Goal: Communication & Community: Answer question/provide support

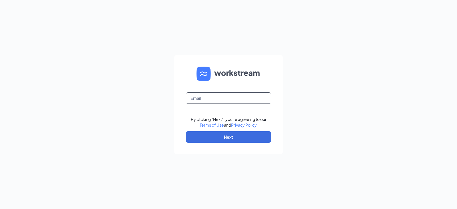
click at [217, 98] on input "text" at bounding box center [229, 97] width 86 height 11
type input "nathan.fulmer@runza.com"
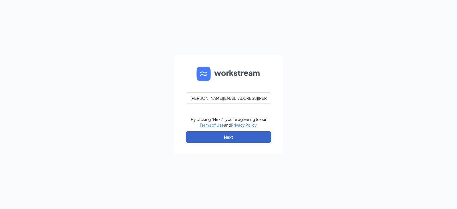
click at [238, 133] on button "Next" at bounding box center [229, 136] width 86 height 11
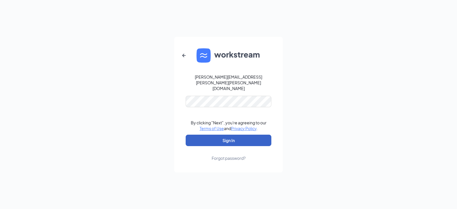
click at [237, 135] on button "Sign In" at bounding box center [229, 140] width 86 height 11
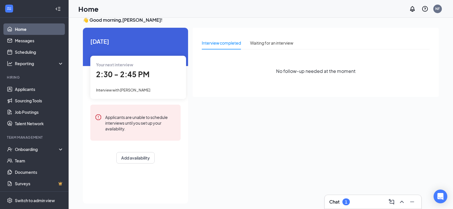
scroll to position [12, 0]
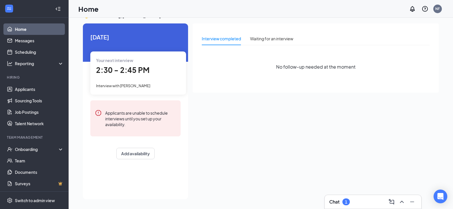
click at [357, 195] on div "Chat 1" at bounding box center [373, 202] width 97 height 14
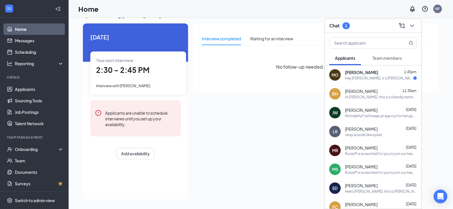
click at [364, 79] on div "Hey [PERSON_NAME], it's [PERSON_NAME]. I was just letting you know I've been in…" at bounding box center [379, 78] width 68 height 5
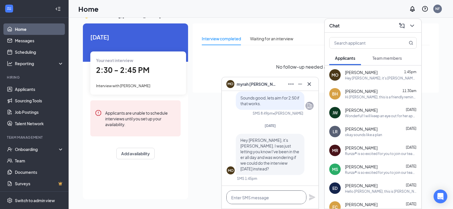
click at [276, 199] on textarea at bounding box center [266, 197] width 80 height 14
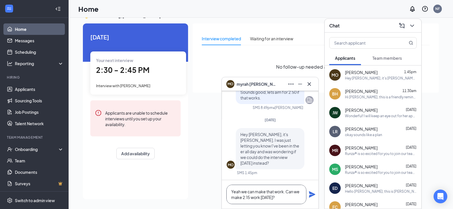
scroll to position [1, 0]
drag, startPoint x: 249, startPoint y: 197, endPoint x: 243, endPoint y: 199, distance: 6.2
click at [243, 199] on textarea "Yeah we can make that work. Can we make 2:15 work [DATE]?" at bounding box center [266, 194] width 80 height 19
click at [252, 195] on textarea "Yeah we can make that work. Can we make 2:15 work [DATE]?" at bounding box center [266, 194] width 80 height 19
type textarea "Yeah we can make that work. Can we make 2:30 work [DATE]?"
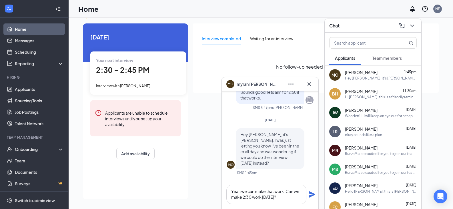
click at [314, 193] on icon "Plane" at bounding box center [312, 194] width 7 height 7
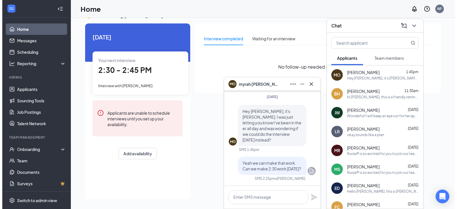
scroll to position [0, 0]
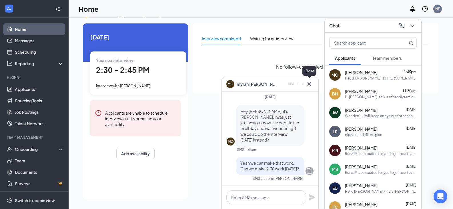
click at [311, 83] on icon "Cross" at bounding box center [309, 84] width 7 height 7
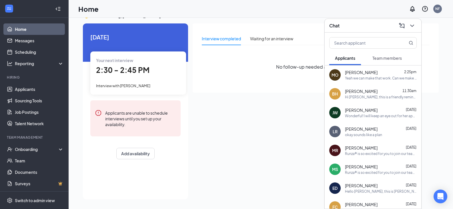
click at [139, 83] on span "Interview with [PERSON_NAME]" at bounding box center [123, 85] width 54 height 5
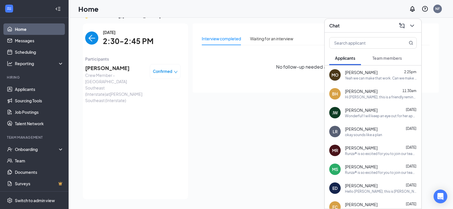
click at [123, 67] on span "[PERSON_NAME]" at bounding box center [115, 68] width 60 height 8
